Goal: Task Accomplishment & Management: Manage account settings

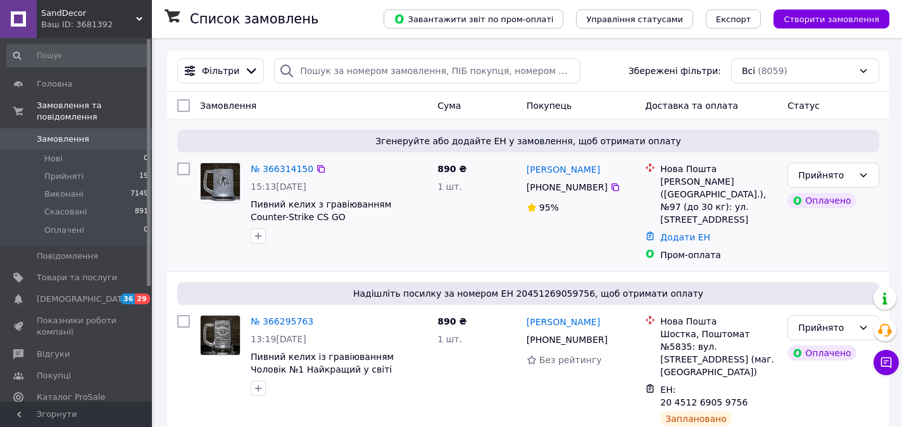
drag, startPoint x: 618, startPoint y: 167, endPoint x: 531, endPoint y: 163, distance: 86.1
click at [531, 163] on div "Анастасия Полоневич" at bounding box center [580, 169] width 111 height 16
copy link "Анастасия Полоневич"
click at [611, 187] on icon at bounding box center [615, 187] width 8 height 8
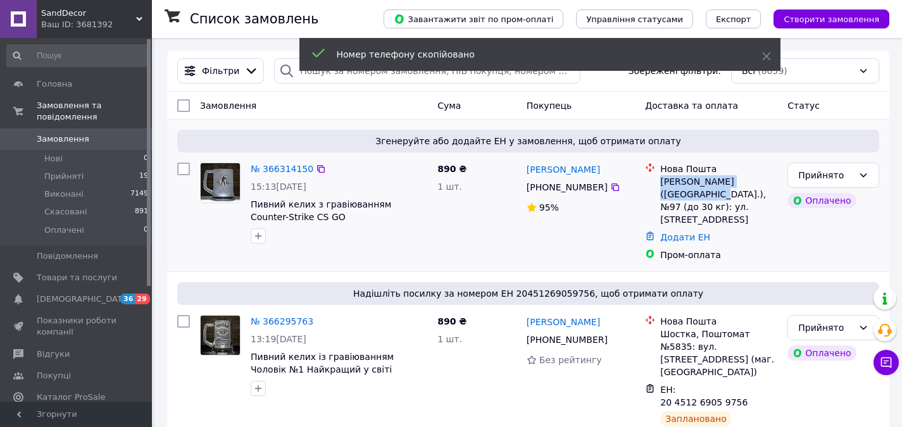
drag, startPoint x: 661, startPoint y: 181, endPoint x: 680, endPoint y: 192, distance: 21.3
click at [680, 192] on div "Львов (Львовская обл.), №97 (до 30 кг): ул. Кульпарковская, 93, корпус 2, №1023" at bounding box center [718, 200] width 117 height 51
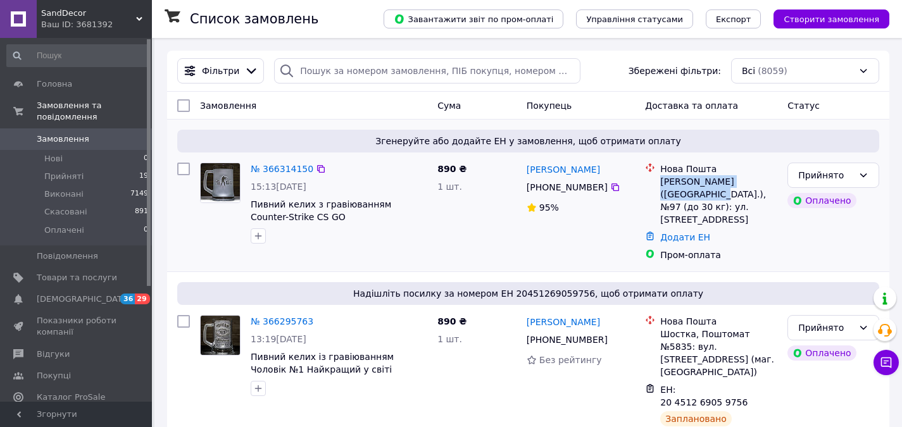
copy div "Львов (Львовская обл.), №97"
click at [280, 166] on link "№ 366314150" at bounding box center [282, 169] width 63 height 10
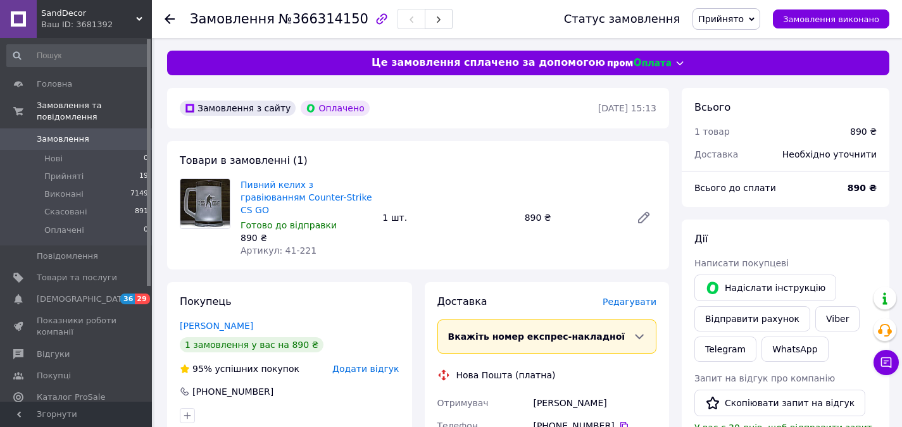
click at [632, 297] on span "Редагувати" at bounding box center [629, 302] width 54 height 10
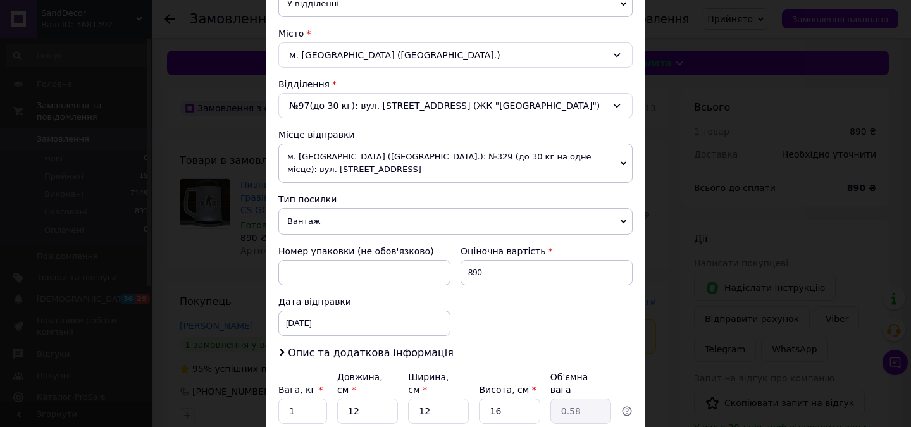
scroll to position [380, 0]
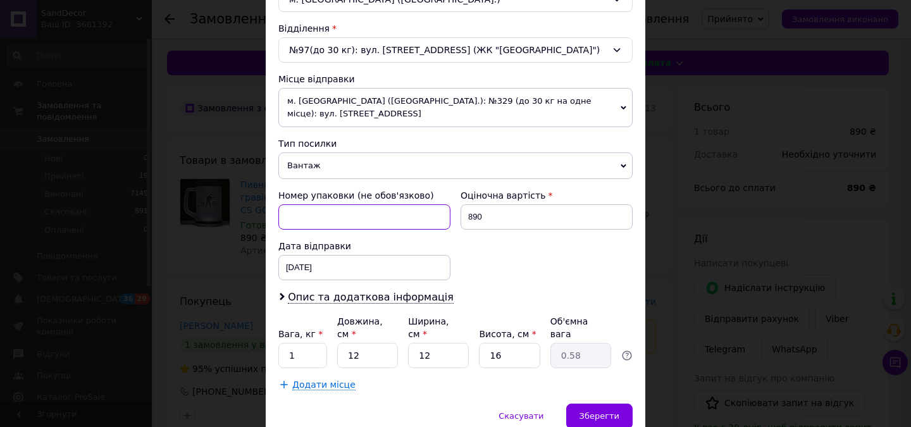
click at [316, 208] on input at bounding box center [364, 216] width 172 height 25
type input "2"
click at [340, 255] on div "12.10.2025 < 2025 > < Октябрь > Пн Вт Ср Чт Пт Сб Вс 29 30 1 2 3 4 5 6 7 8 9 10…" at bounding box center [364, 267] width 172 height 25
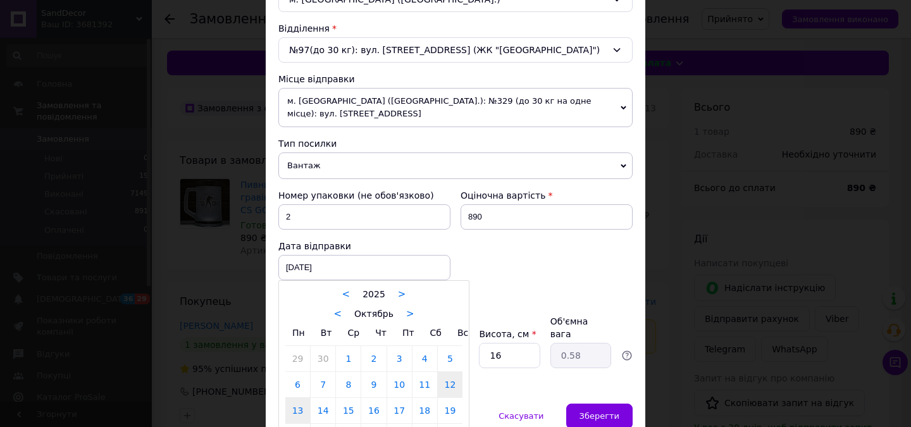
click at [301, 401] on link "13" at bounding box center [297, 410] width 25 height 25
type input "13.10.2025"
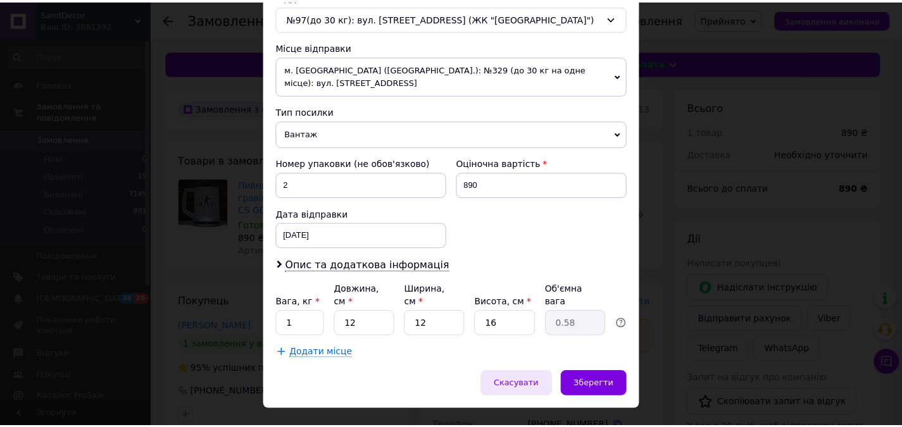
scroll to position [413, 0]
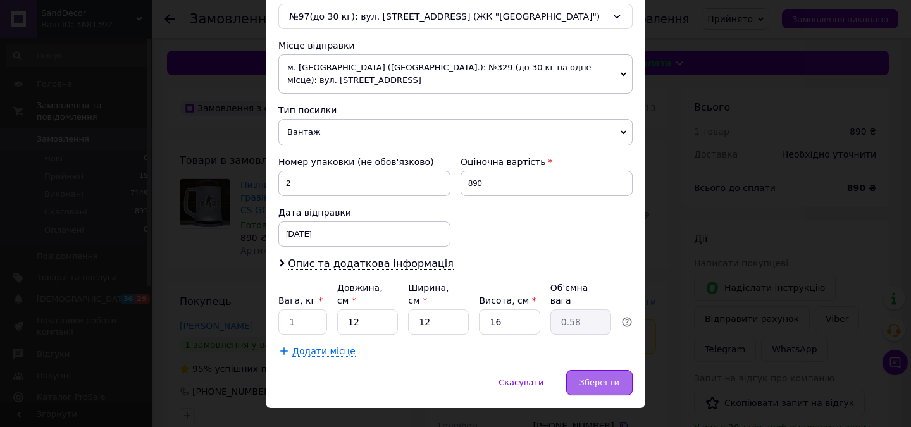
click at [590, 378] on span "Зберегти" at bounding box center [600, 382] width 40 height 9
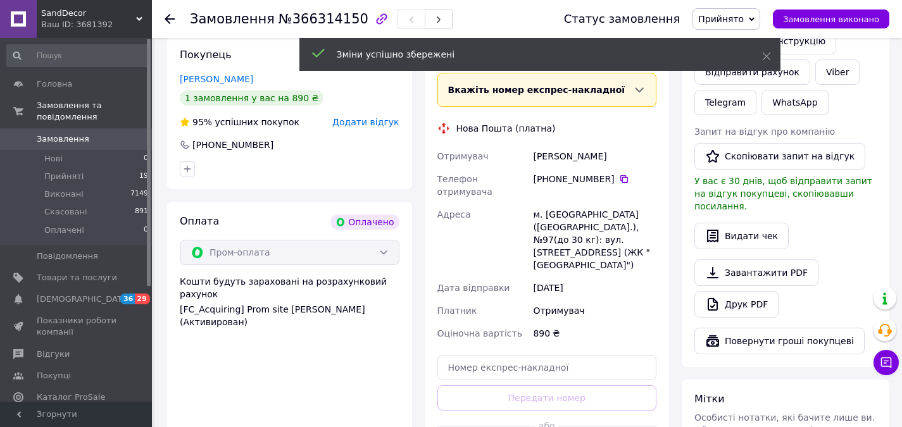
scroll to position [253, 0]
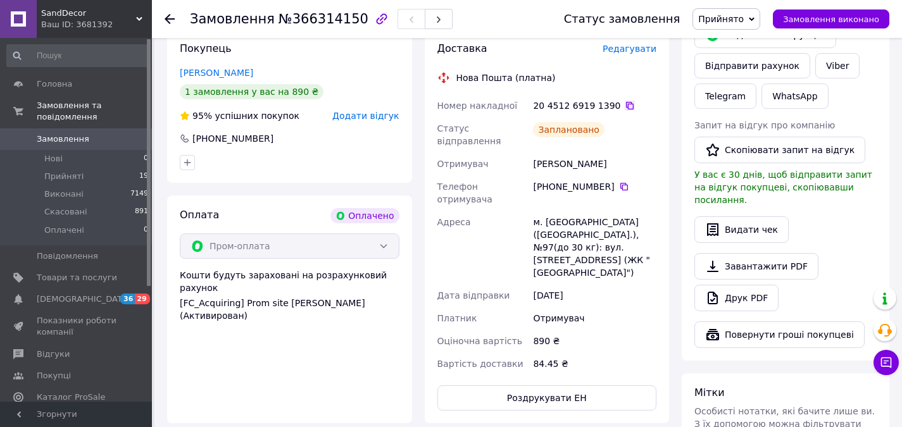
click at [624, 101] on icon at bounding box center [629, 106] width 10 height 10
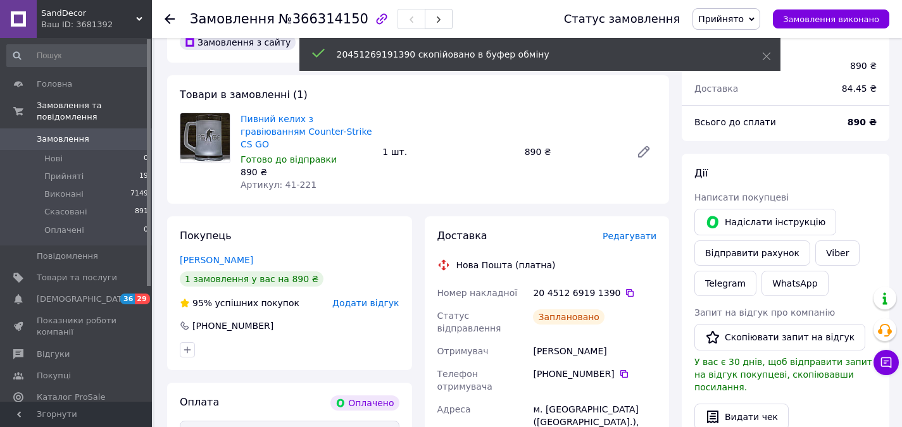
scroll to position [63, 0]
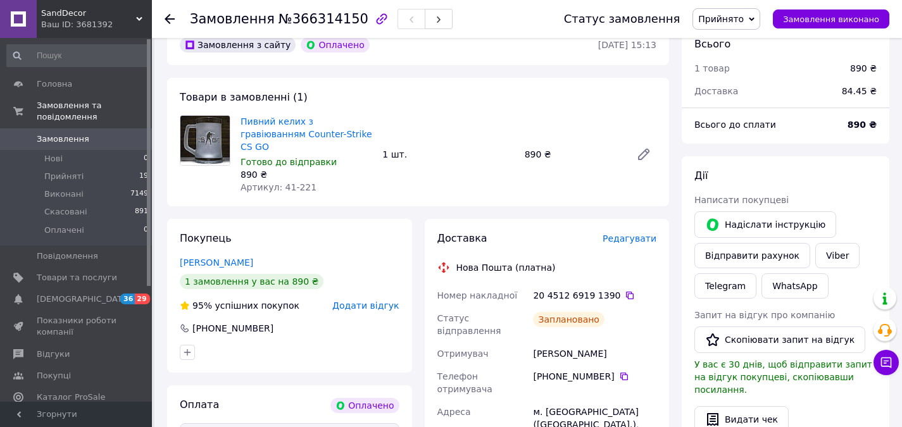
click at [92, 134] on span "Замовлення" at bounding box center [77, 139] width 80 height 11
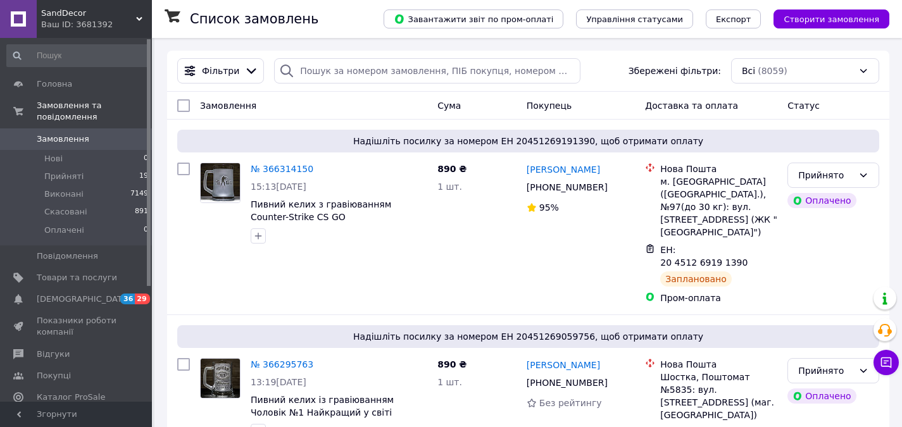
click at [83, 134] on span "Замовлення" at bounding box center [77, 139] width 80 height 11
click at [74, 171] on span "Прийняті" at bounding box center [63, 176] width 39 height 11
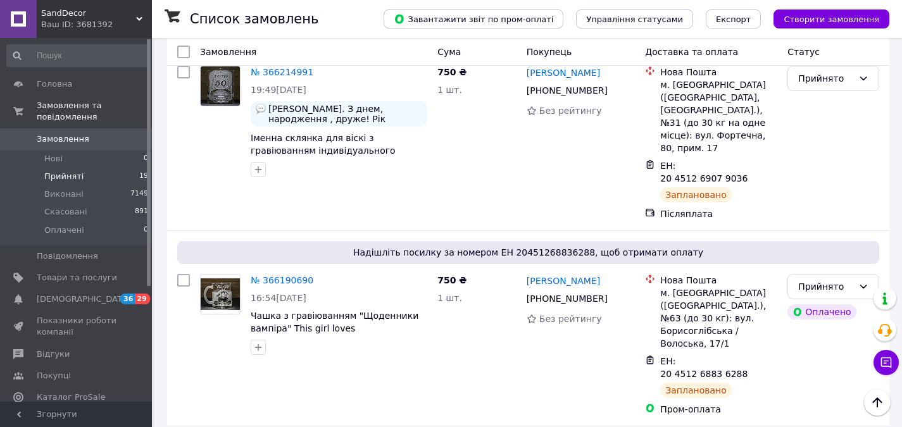
scroll to position [802, 0]
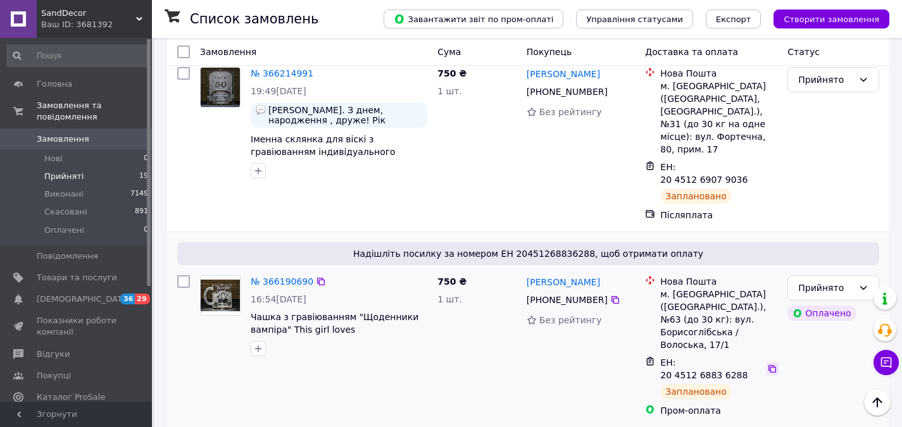
click at [768, 365] on icon at bounding box center [772, 369] width 8 height 8
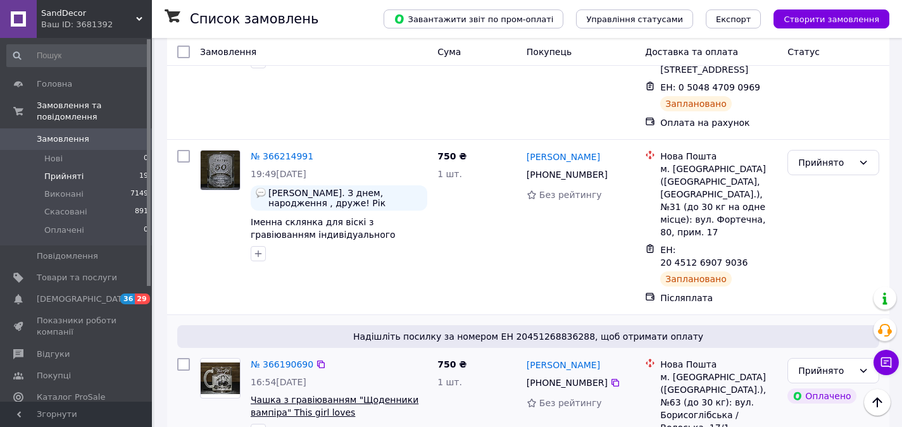
scroll to position [676, 0]
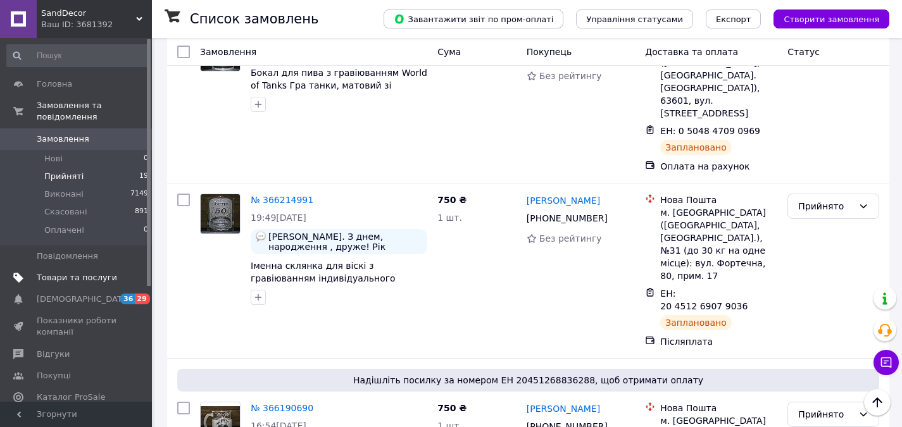
click at [89, 272] on span "Товари та послуги" at bounding box center [77, 277] width 80 height 11
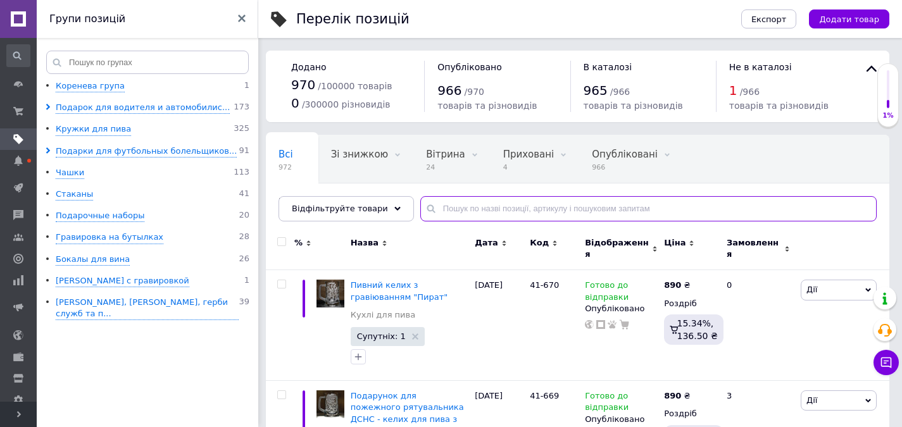
click at [455, 208] on input "text" at bounding box center [648, 208] width 456 height 25
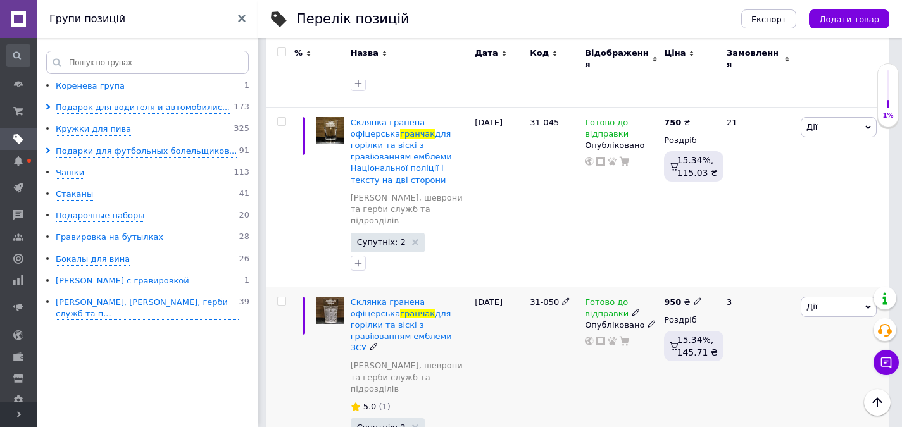
scroll to position [759, 0]
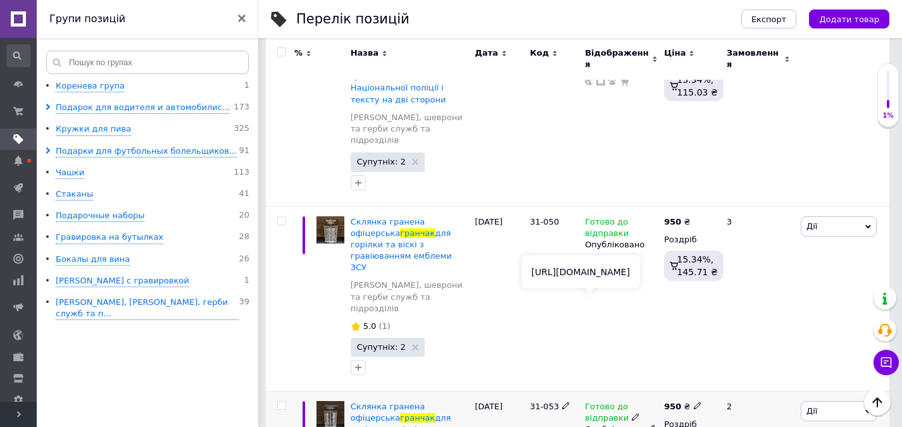
type input "гранчак"
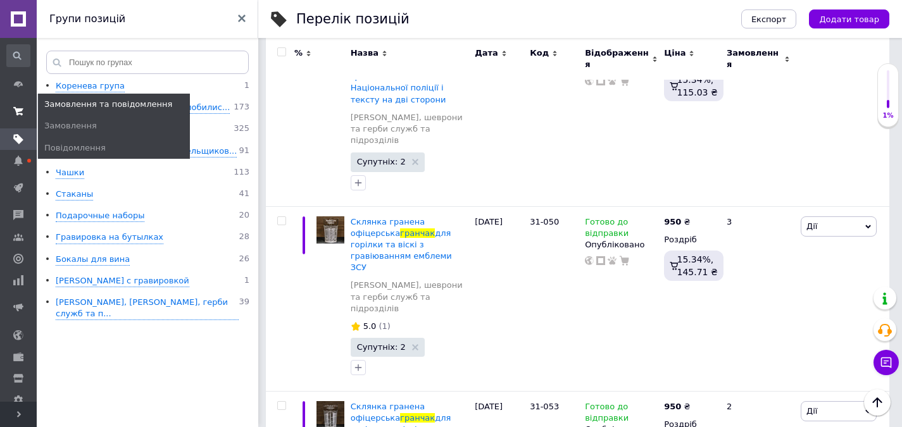
click at [18, 113] on icon at bounding box center [18, 111] width 10 height 10
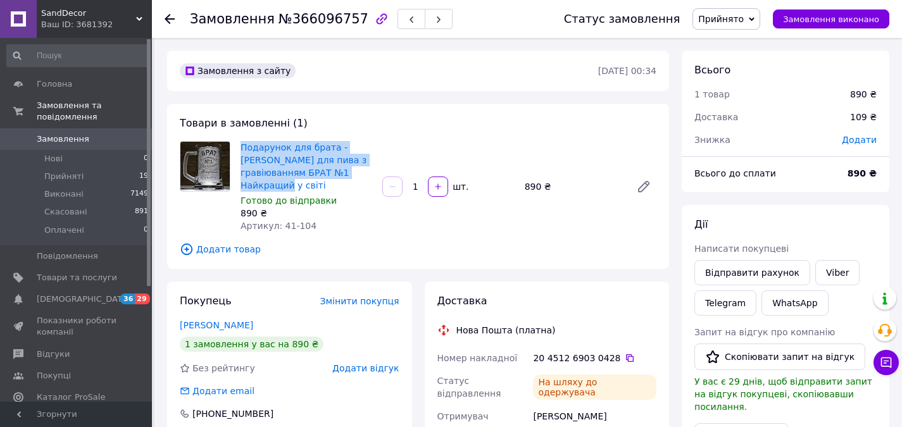
drag, startPoint x: 237, startPoint y: 145, endPoint x: 334, endPoint y: 167, distance: 99.3
click at [334, 167] on div "Подарунок для брата - Бокал для пива з гравіюванням БРАТ №1 Найкращий у світі Г…" at bounding box center [306, 187] width 142 height 96
copy link "Подарунок для брата - [PERSON_NAME] для пива з гравіюванням БРАТ №1 Найкращий у…"
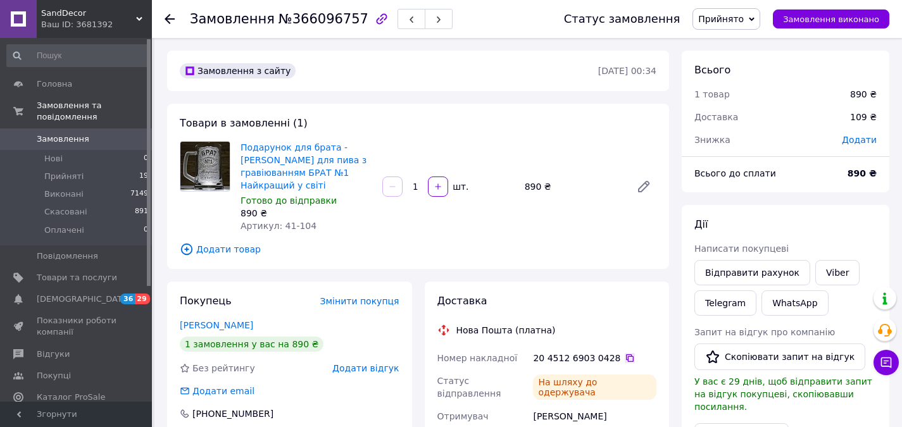
click at [624, 353] on icon at bounding box center [629, 358] width 10 height 10
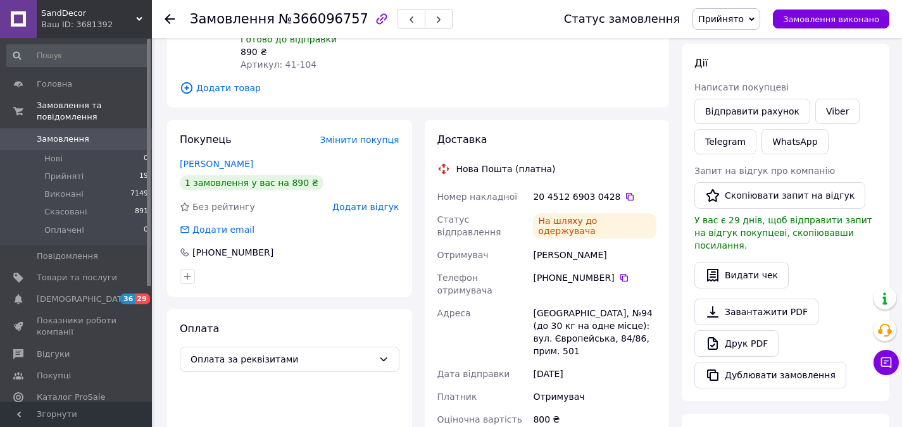
scroll to position [127, 0]
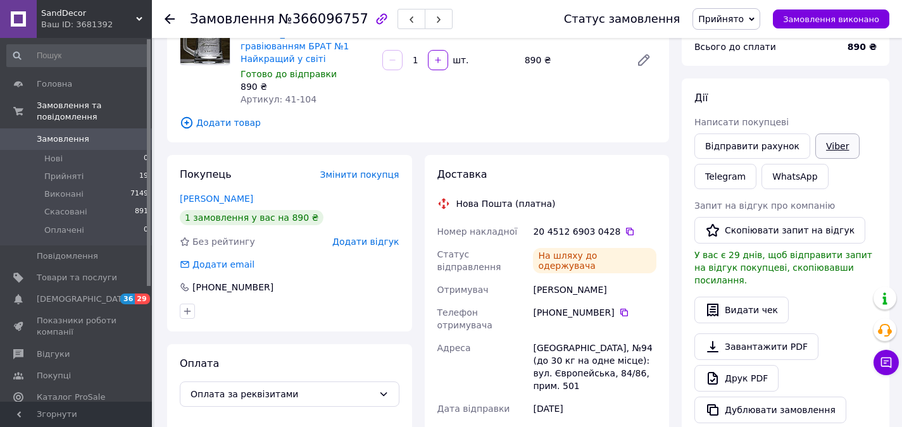
click at [829, 139] on link "Viber" at bounding box center [837, 146] width 44 height 25
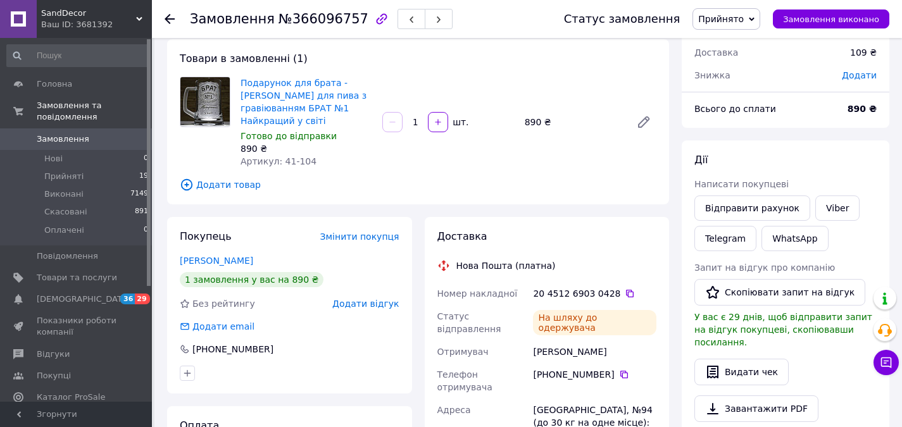
scroll to position [63, 0]
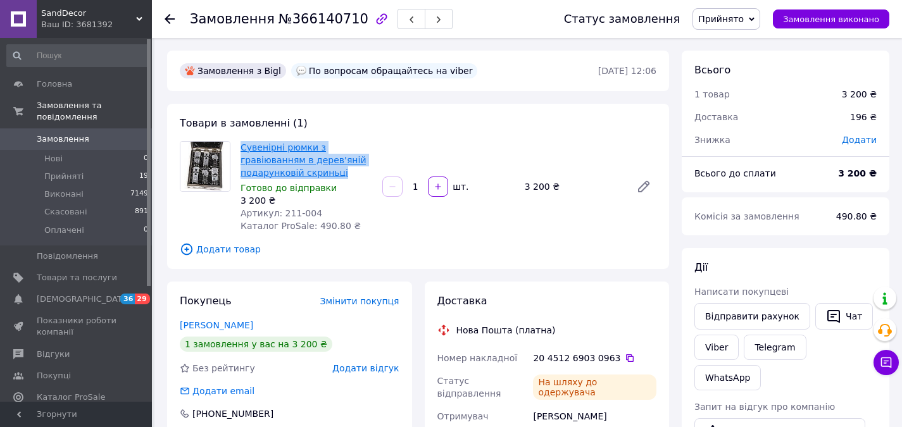
drag, startPoint x: 239, startPoint y: 145, endPoint x: 285, endPoint y: 155, distance: 46.7
click at [344, 166] on div "Сувенірні рюмки з гравіюванням в дерев'яній подарунковій скриньці Готово до від…" at bounding box center [306, 187] width 142 height 96
copy link "Сувенірні рюмки з гравіюванням в дерев'яній подарунковій скриньці"
click at [624, 356] on icon at bounding box center [629, 358] width 10 height 10
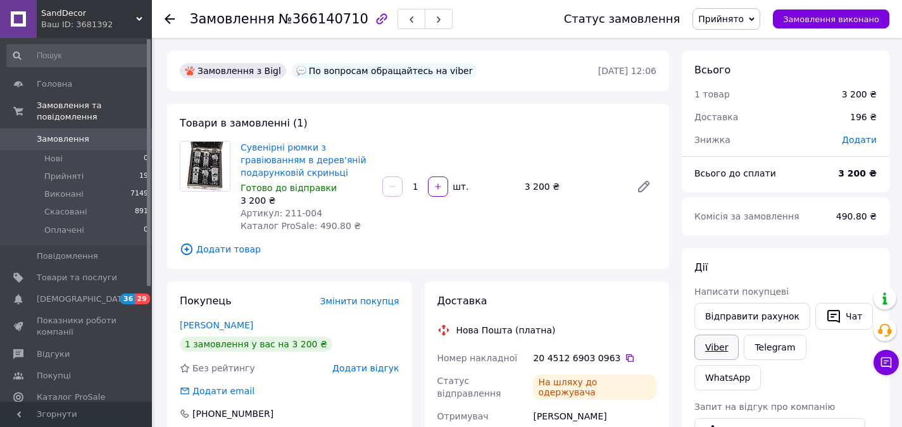
click at [717, 342] on link "Viber" at bounding box center [716, 347] width 44 height 25
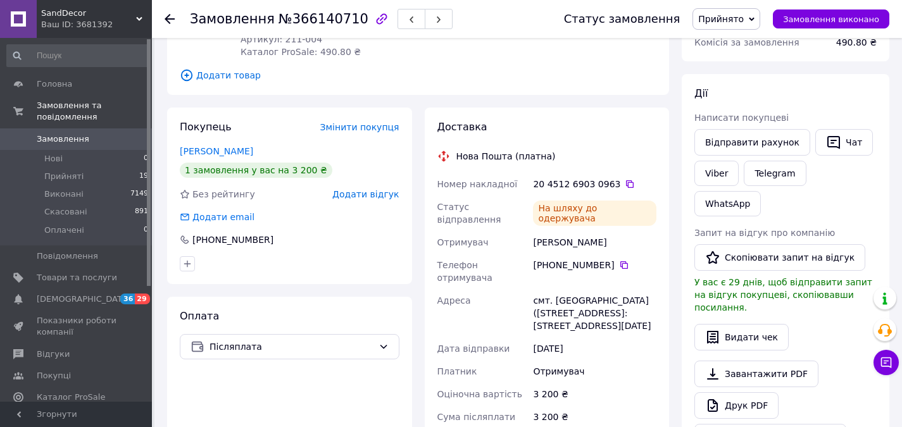
scroll to position [253, 0]
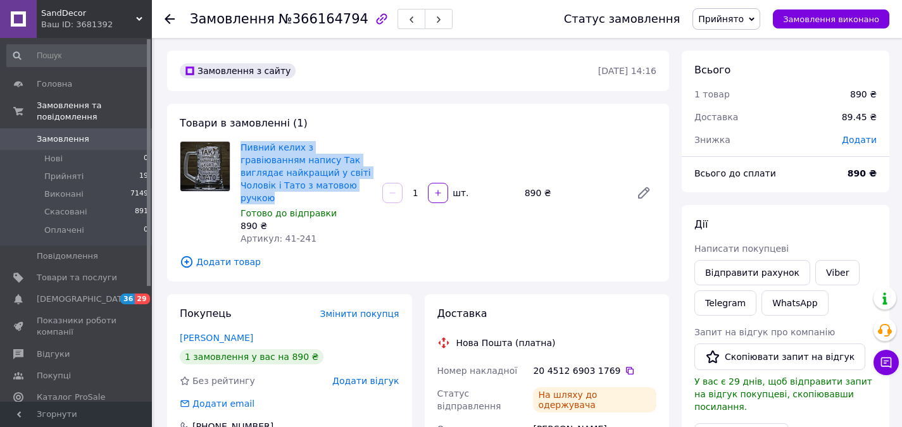
drag, startPoint x: 238, startPoint y: 147, endPoint x: 277, endPoint y: 181, distance: 52.0
click at [277, 181] on div "Пивний келих з гравіюванням напису Так виглядає найкращий у світі Чоловік і Тат…" at bounding box center [306, 193] width 142 height 109
copy link "Пивний келих з гравіюванням напису Так виглядає найкращий у світі Чоловік і Тат…"
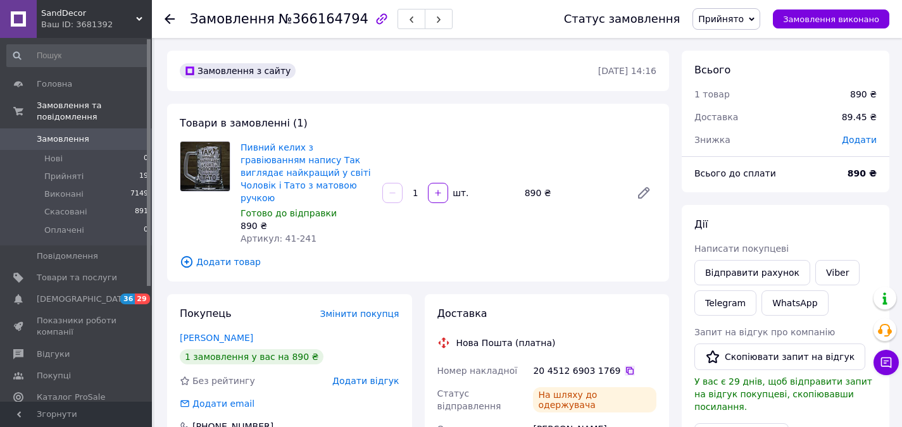
click at [624, 366] on icon at bounding box center [629, 371] width 10 height 10
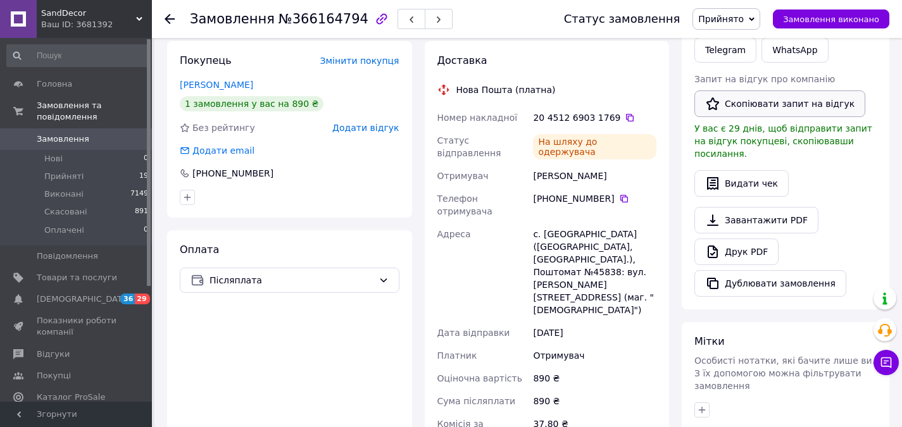
scroll to position [190, 0]
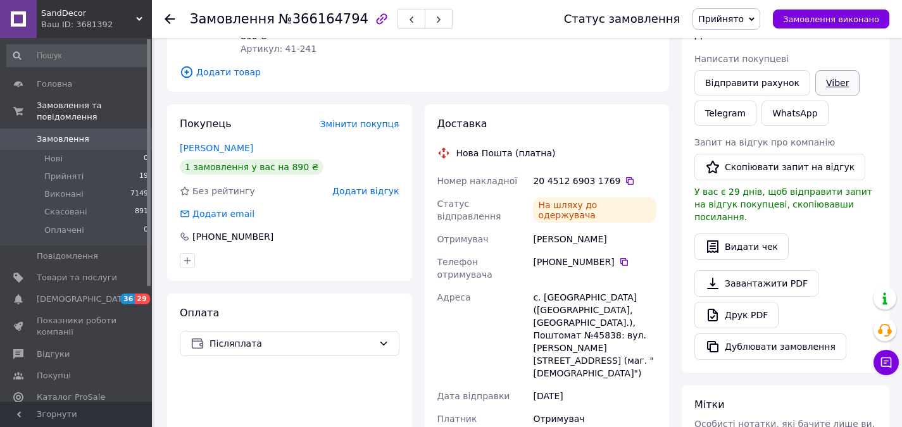
click at [828, 83] on link "Viber" at bounding box center [837, 82] width 44 height 25
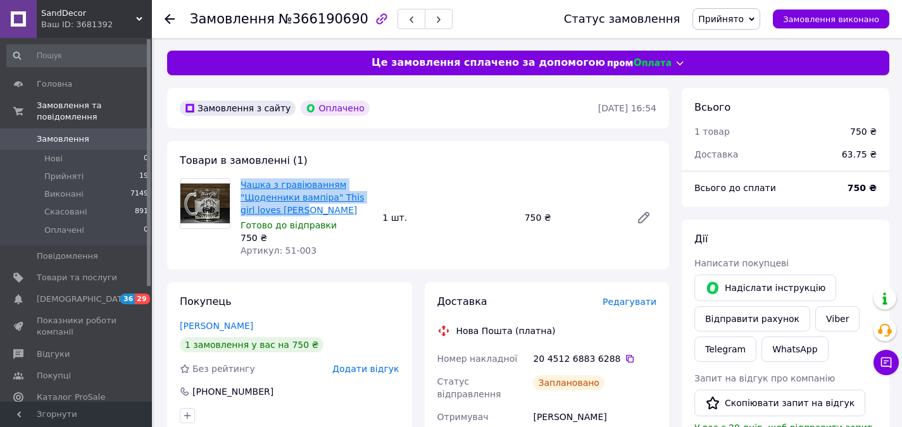
drag, startPoint x: 239, startPoint y: 182, endPoint x: 291, endPoint y: 213, distance: 60.4
click at [291, 213] on div "Чашка з гравіюванням "Щоденники вампіра" This girl loves [PERSON_NAME] [PERSON_…" at bounding box center [306, 218] width 142 height 84
copy link "Чашка з гравіюванням "Щоденники вампіра" This girl loves [PERSON_NAME]"
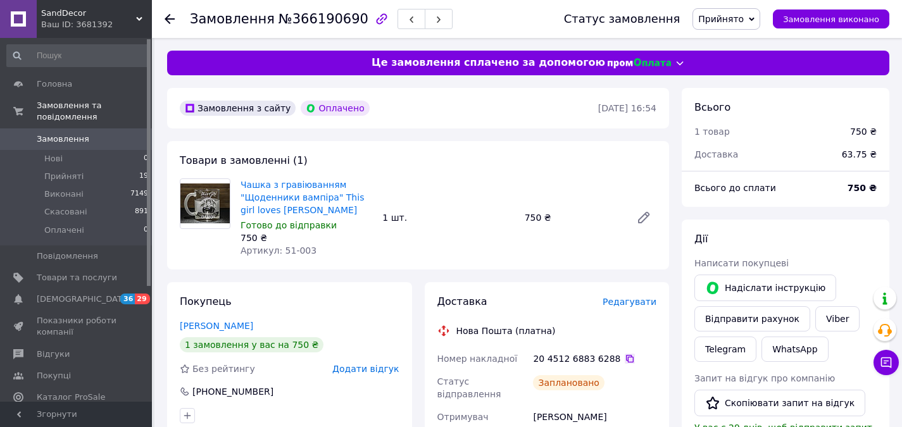
click at [624, 359] on icon at bounding box center [629, 359] width 10 height 10
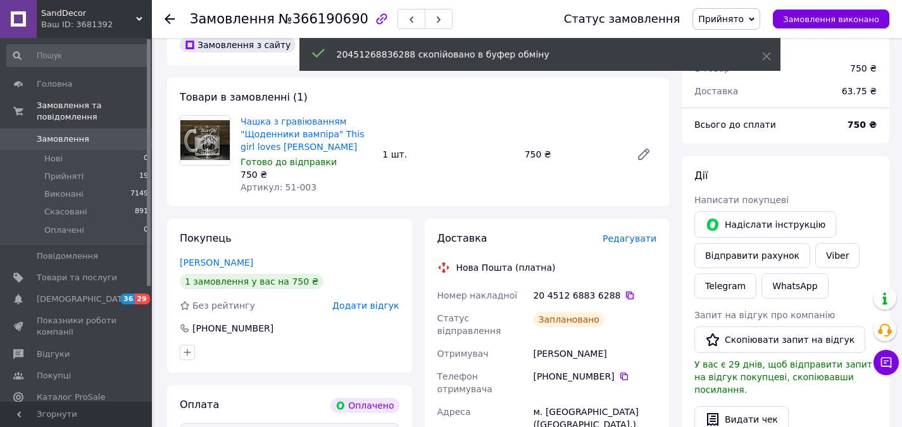
scroll to position [127, 0]
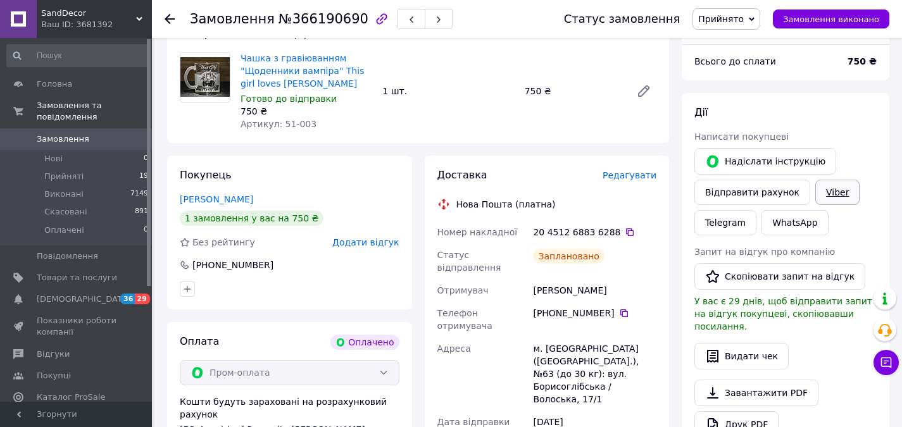
click at [826, 188] on link "Viber" at bounding box center [837, 192] width 44 height 25
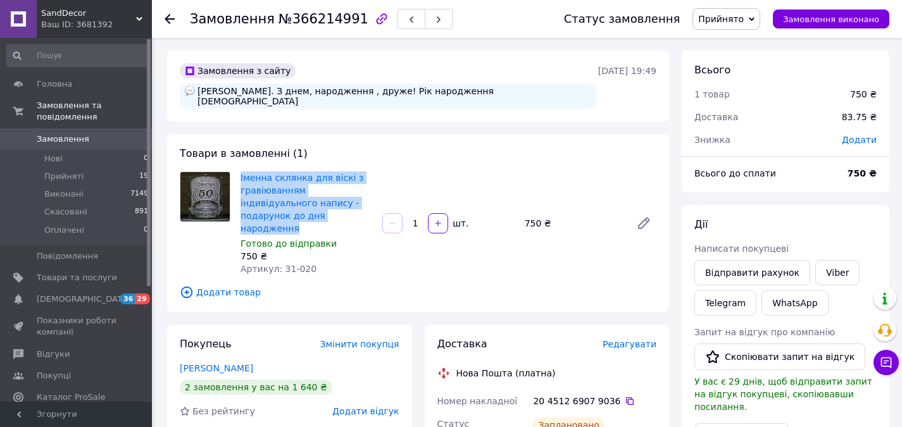
drag, startPoint x: 235, startPoint y: 144, endPoint x: 295, endPoint y: 185, distance: 72.8
click at [295, 185] on div "Іменна склянка для віскі з гравіюванням індивідуального напису - подарунок до д…" at bounding box center [418, 223] width 487 height 104
copy div "Іменна склянка для віскі з гравіюванням індивідуального напису - подарунок до д…"
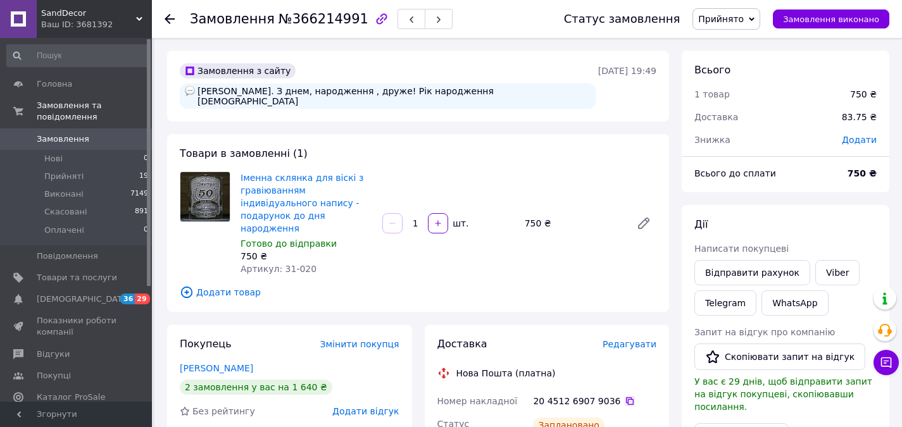
click at [626, 397] on icon at bounding box center [630, 401] width 8 height 8
click at [833, 268] on link "Viber" at bounding box center [837, 272] width 44 height 25
